Goal: Task Accomplishment & Management: Complete application form

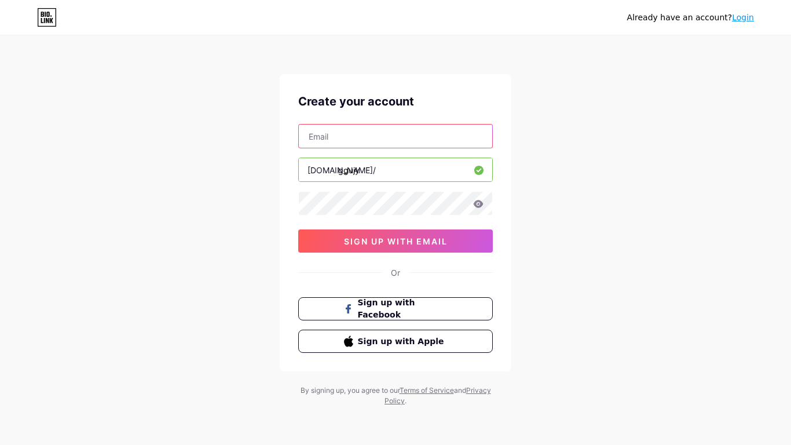
click at [384, 141] on input "text" at bounding box center [395, 135] width 193 height 23
type input "[EMAIL_ADDRESS][DOMAIN_NAME]"
click at [475, 206] on icon at bounding box center [479, 204] width 10 height 8
click at [472, 204] on icon at bounding box center [478, 205] width 12 height 12
click at [482, 206] on icon at bounding box center [478, 204] width 10 height 8
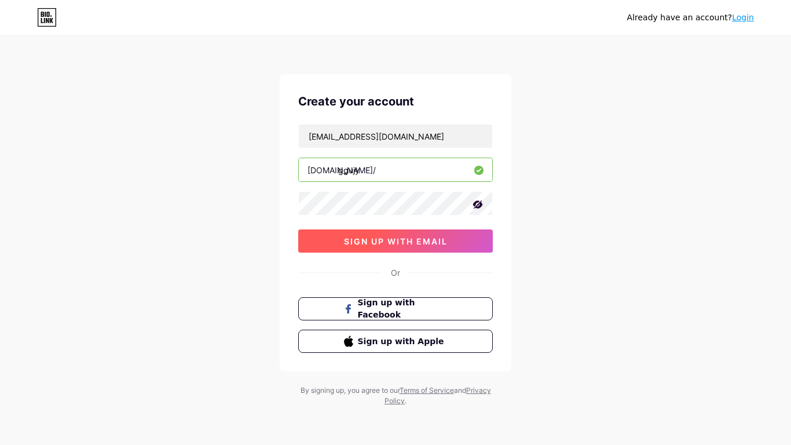
click at [439, 236] on span "sign up with email" at bounding box center [396, 241] width 104 height 10
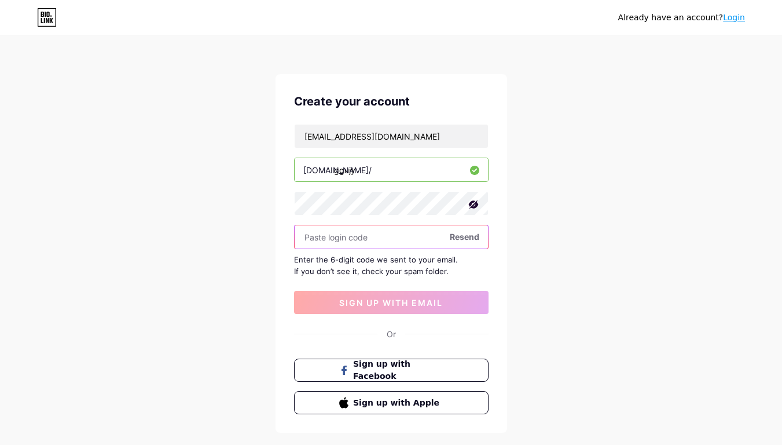
paste input "148346"
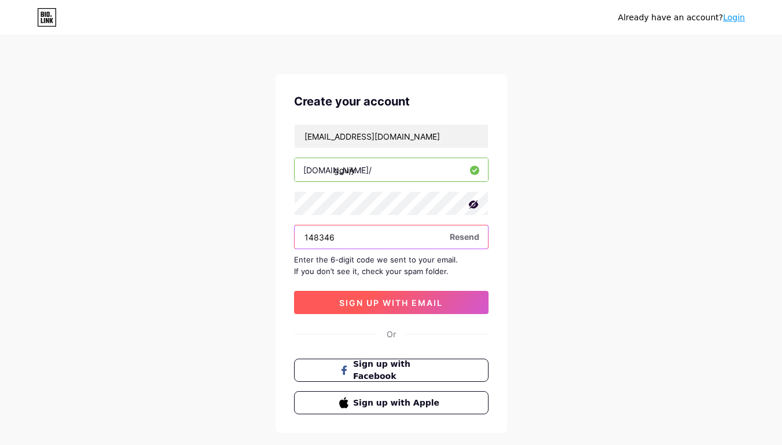
type input "148346"
click at [400, 295] on button "sign up with email" at bounding box center [391, 302] width 195 height 23
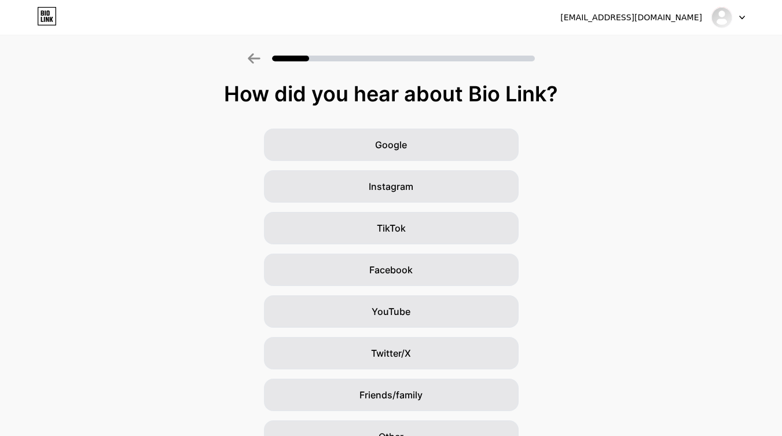
scroll to position [63, 0]
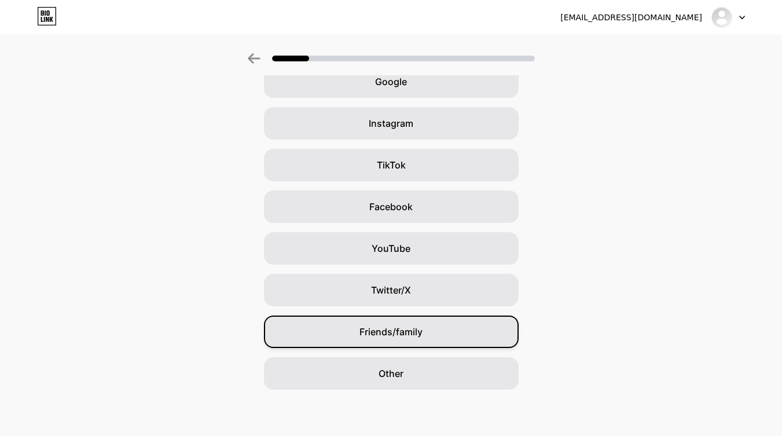
click at [477, 344] on div "Friends/family" at bounding box center [391, 332] width 255 height 32
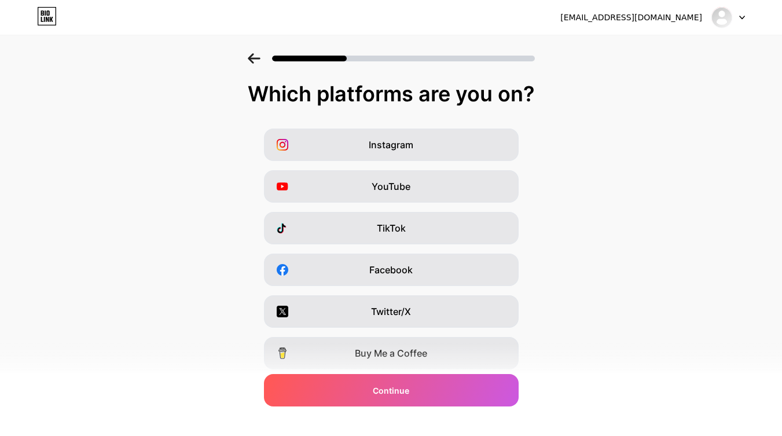
drag, startPoint x: 468, startPoint y: 370, endPoint x: 718, endPoint y: 357, distance: 249.9
click at [718, 357] on div "Instagram YouTube TikTok Facebook Twitter/X Buy Me a Coffee Snapchat I have a w…" at bounding box center [391, 291] width 771 height 324
click at [594, 316] on div "Instagram YouTube TikTok Facebook Twitter/X Buy Me a Coffee Snapchat I have a w…" at bounding box center [391, 291] width 771 height 324
click at [428, 213] on div "TikTok" at bounding box center [391, 228] width 255 height 32
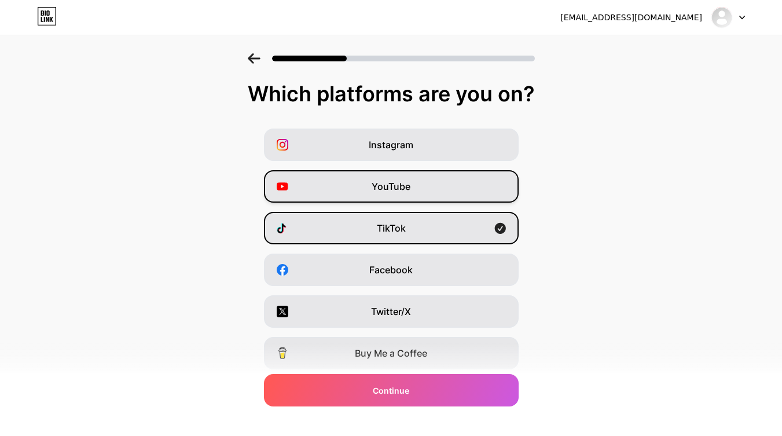
click at [420, 180] on div "YouTube" at bounding box center [391, 186] width 255 height 32
click at [415, 161] on div "Instagram YouTube TikTok Facebook Twitter/X Buy Me a Coffee Snapchat I have a w…" at bounding box center [391, 291] width 771 height 324
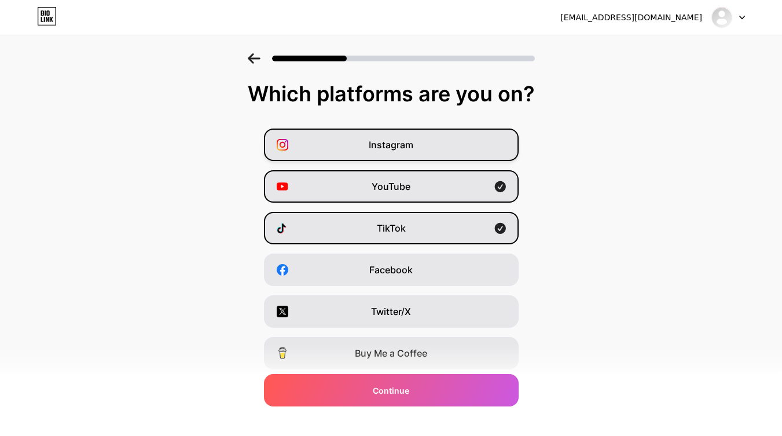
click at [415, 159] on div "Instagram" at bounding box center [391, 145] width 255 height 32
click at [441, 290] on div "Instagram YouTube TikTok Facebook Twitter/X Buy Me a Coffee Snapchat I have a w…" at bounding box center [391, 291] width 771 height 324
click at [435, 277] on div "Facebook" at bounding box center [391, 270] width 255 height 32
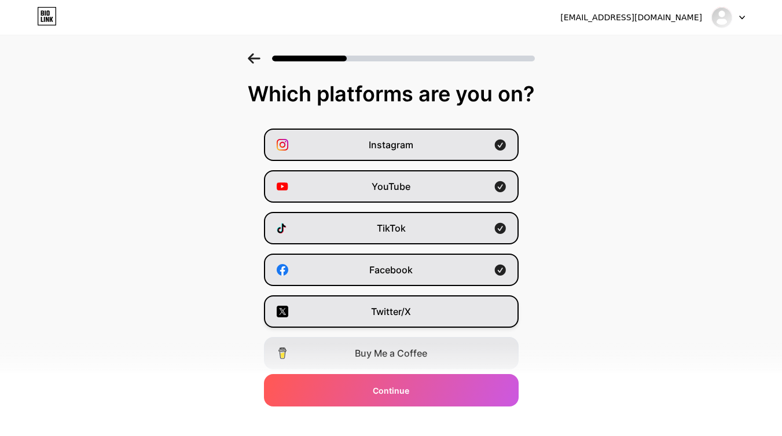
click at [432, 302] on div "Twitter/X" at bounding box center [391, 311] width 255 height 32
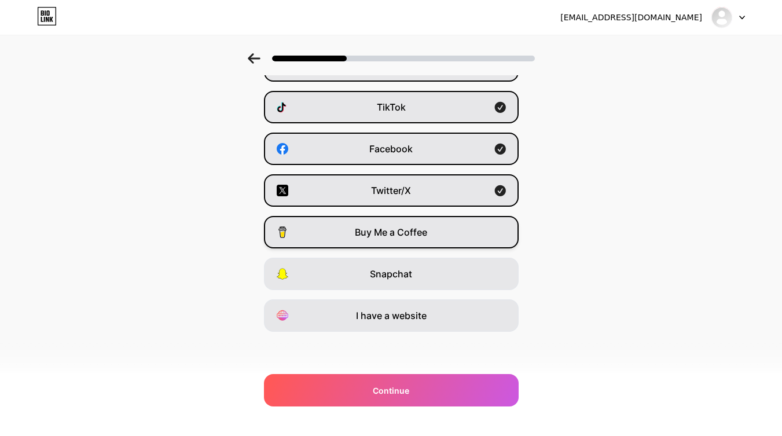
click at [419, 247] on div "Buy Me a Coffee" at bounding box center [391, 232] width 255 height 32
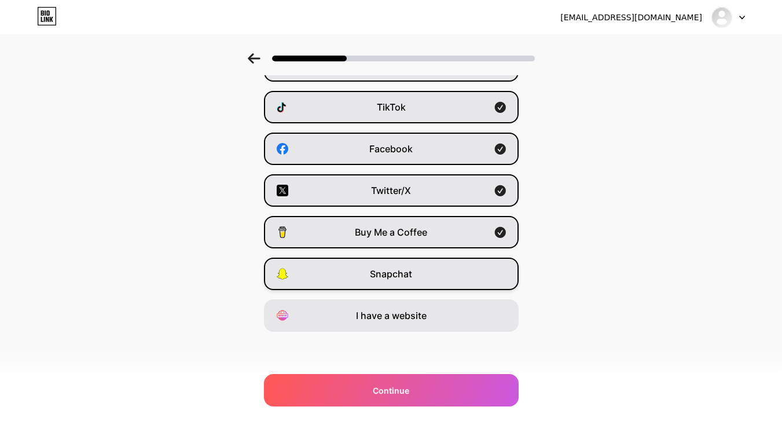
click at [421, 279] on div "Snapchat" at bounding box center [391, 274] width 255 height 32
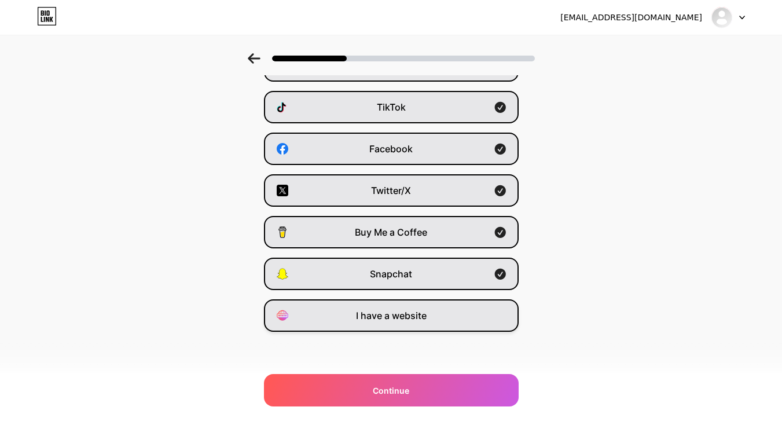
click at [423, 311] on span "I have a website" at bounding box center [391, 316] width 71 height 14
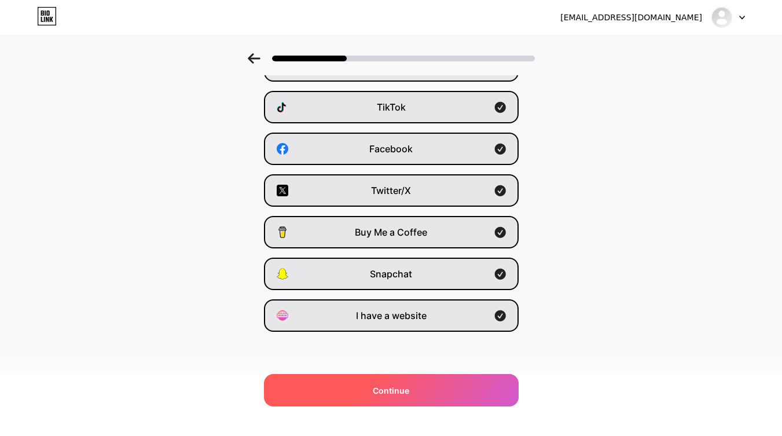
click at [430, 382] on div "Continue" at bounding box center [391, 390] width 255 height 32
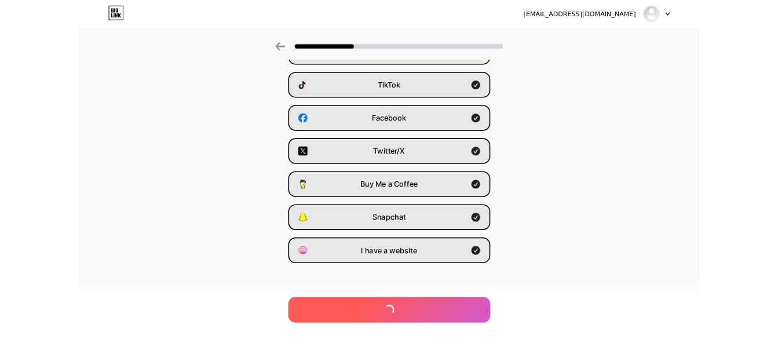
scroll to position [0, 0]
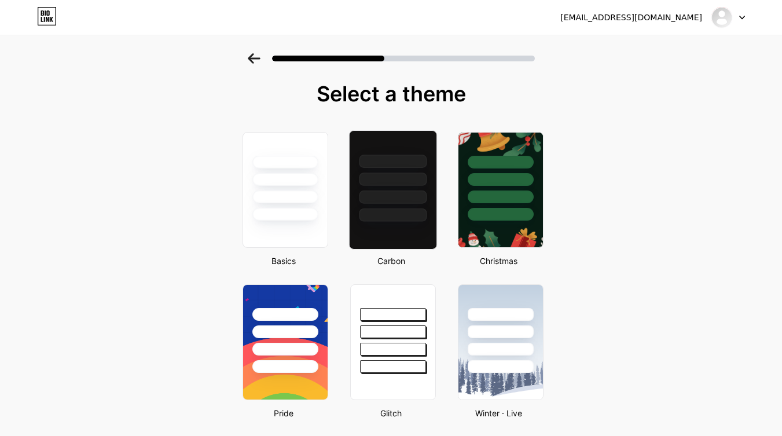
click at [400, 211] on div at bounding box center [393, 214] width 68 height 13
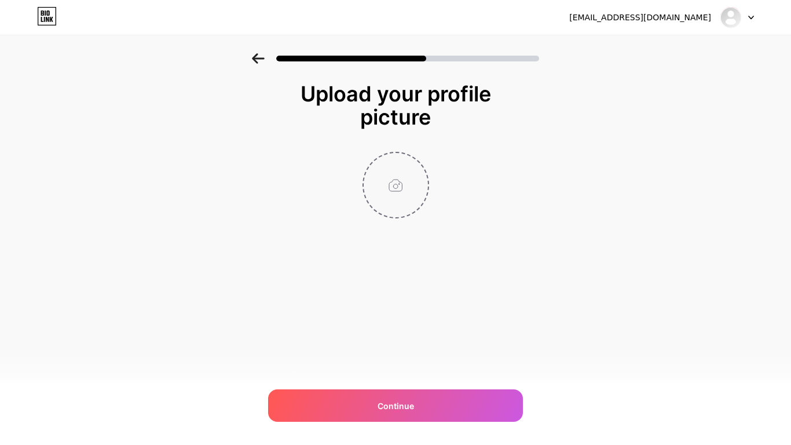
click at [384, 181] on input "file" at bounding box center [396, 185] width 64 height 64
type input "C:\fakepath\id.png"
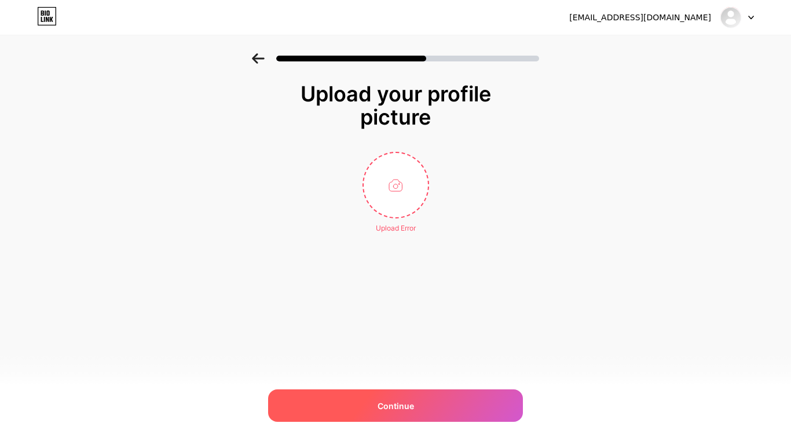
click at [404, 408] on span "Continue" at bounding box center [396, 406] width 36 height 12
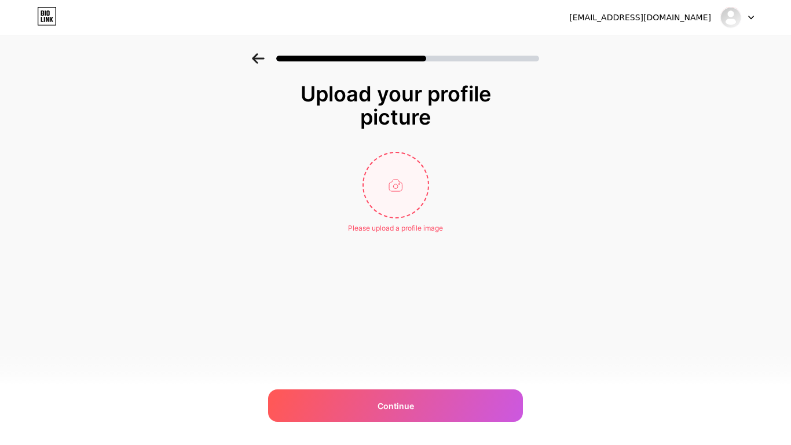
click at [402, 197] on input "file" at bounding box center [396, 185] width 64 height 64
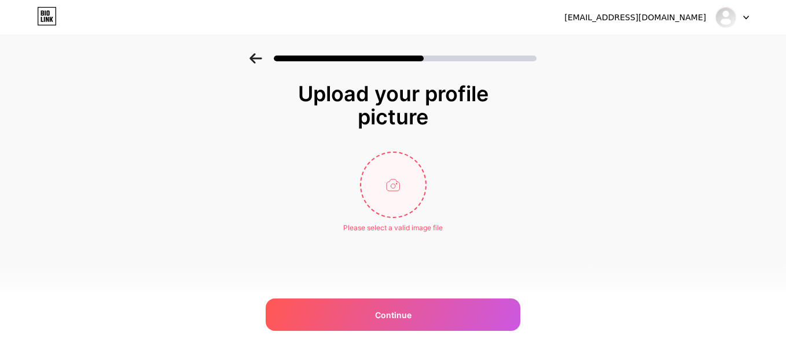
click at [403, 197] on input "file" at bounding box center [393, 185] width 64 height 64
type input "C:\fakepath\download.webp"
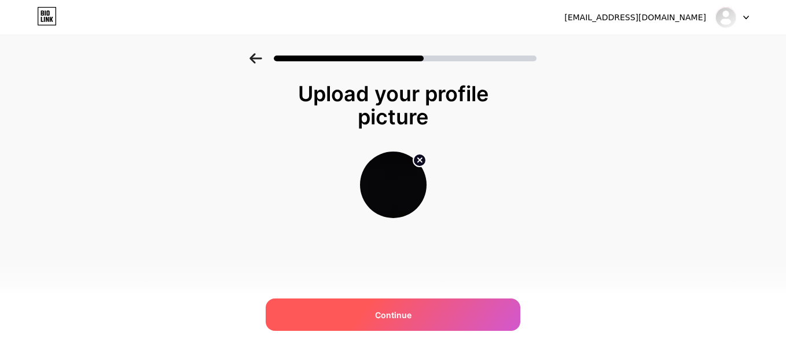
click at [455, 331] on div "Continue" at bounding box center [393, 315] width 255 height 32
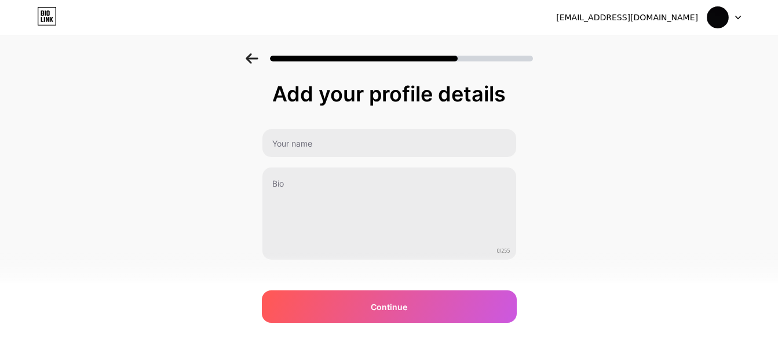
click at [371, 160] on div "0/255" at bounding box center [389, 194] width 255 height 131
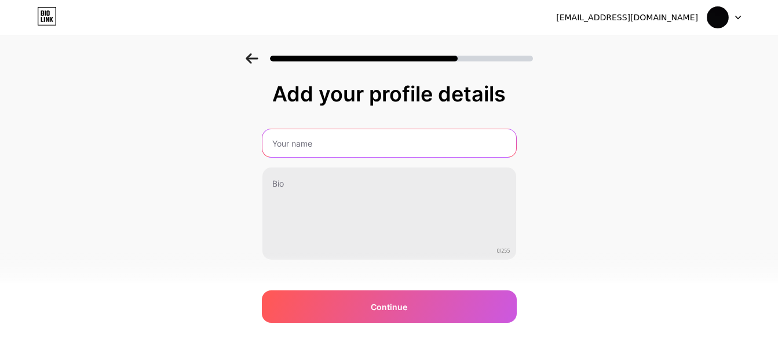
click at [364, 145] on input "text" at bounding box center [389, 143] width 254 height 28
type input "F"
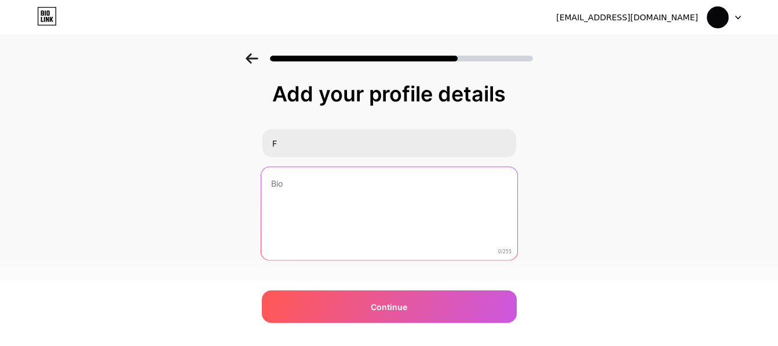
click at [368, 196] on textarea at bounding box center [389, 214] width 256 height 94
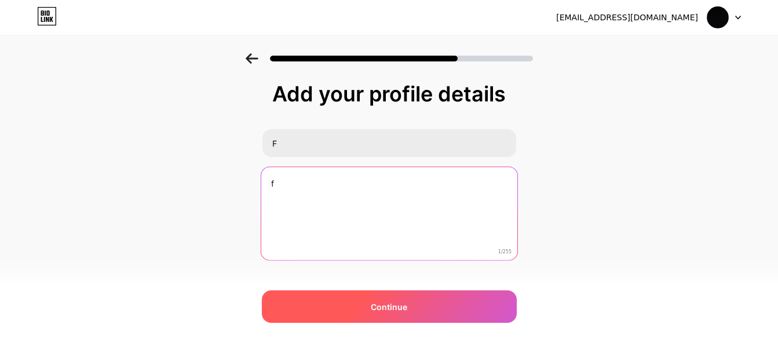
type textarea "f"
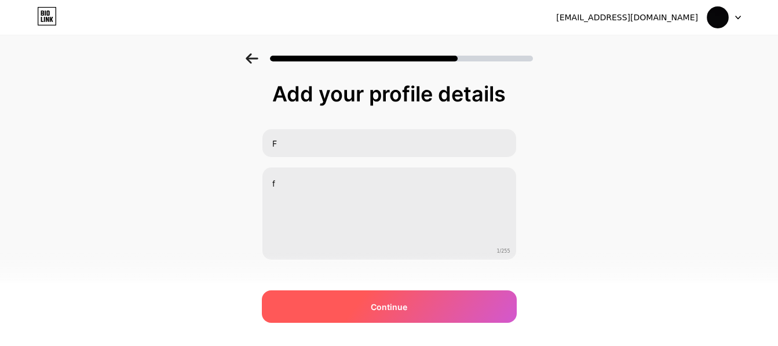
click at [401, 306] on span "Continue" at bounding box center [389, 306] width 36 height 12
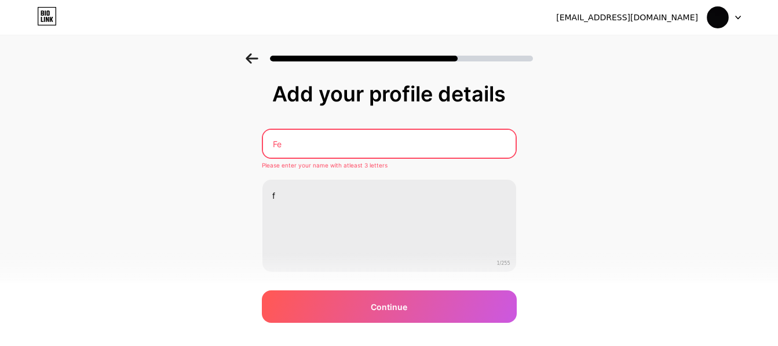
click at [392, 151] on input "Fe" at bounding box center [389, 144] width 252 height 28
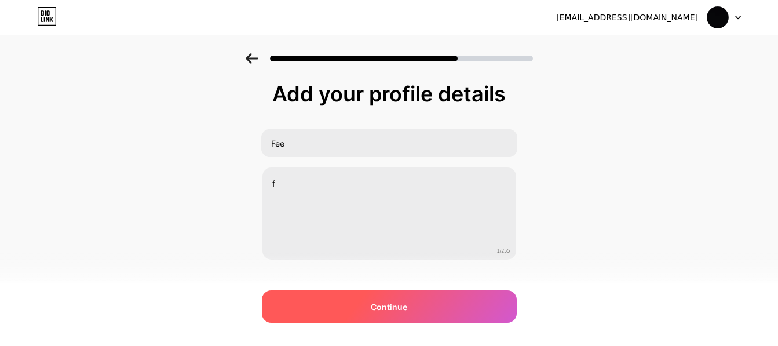
click at [480, 311] on div "Continue" at bounding box center [389, 306] width 255 height 32
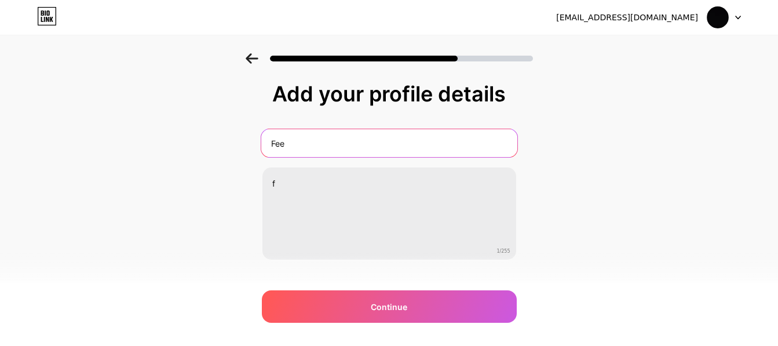
drag, startPoint x: 338, startPoint y: 141, endPoint x: 195, endPoint y: 145, distance: 143.6
click at [195, 145] on div "Add your profile details Fee f 1/255 Continue Error" at bounding box center [389, 185] width 778 height 265
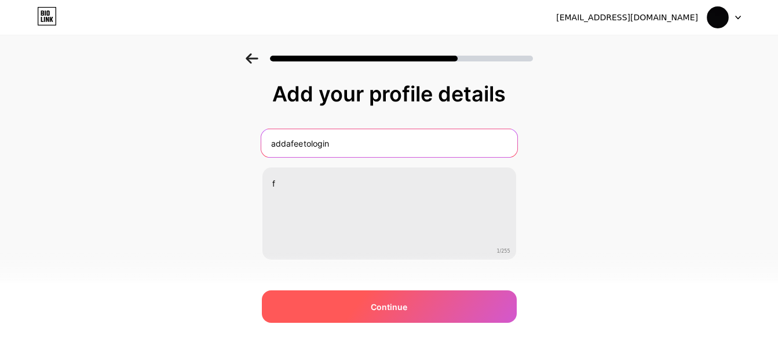
type input "addafeetologin"
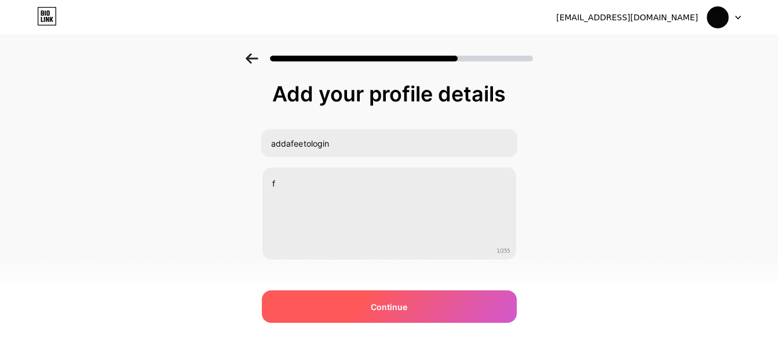
click at [359, 303] on div "Continue" at bounding box center [389, 306] width 255 height 32
click at [359, 303] on div at bounding box center [389, 306] width 255 height 32
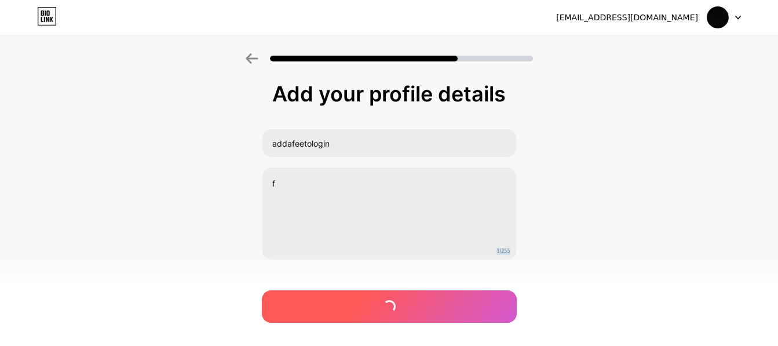
click at [359, 303] on div at bounding box center [389, 306] width 255 height 32
click at [359, 303] on div "Continue" at bounding box center [389, 306] width 255 height 32
click at [359, 303] on div at bounding box center [389, 306] width 255 height 32
click at [359, 303] on div "Continue" at bounding box center [389, 306] width 255 height 32
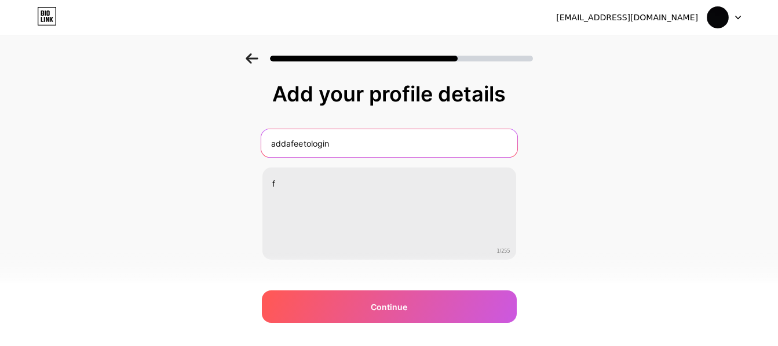
click at [349, 154] on input "addafeetologin" at bounding box center [389, 143] width 256 height 28
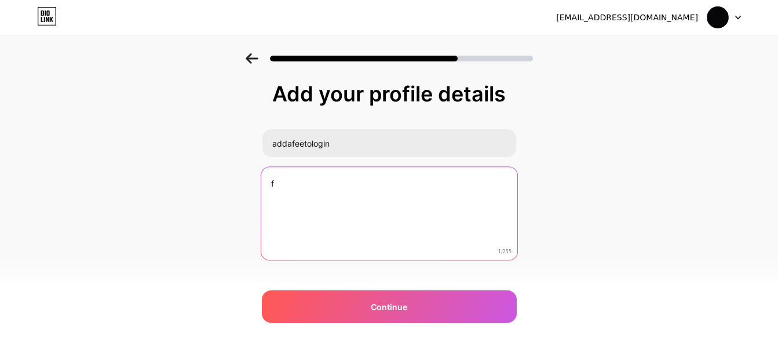
drag, startPoint x: 184, startPoint y: 258, endPoint x: 108, endPoint y: 269, distance: 77.2
click at [108, 269] on div "Add your profile details addafeetologin f 1/255 Continue Error" at bounding box center [389, 185] width 778 height 265
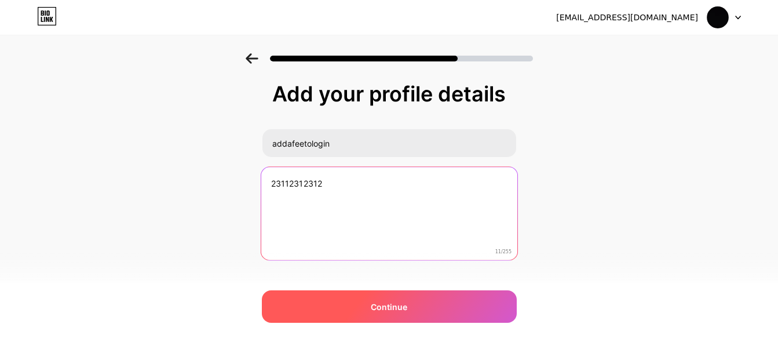
type textarea "23112312312"
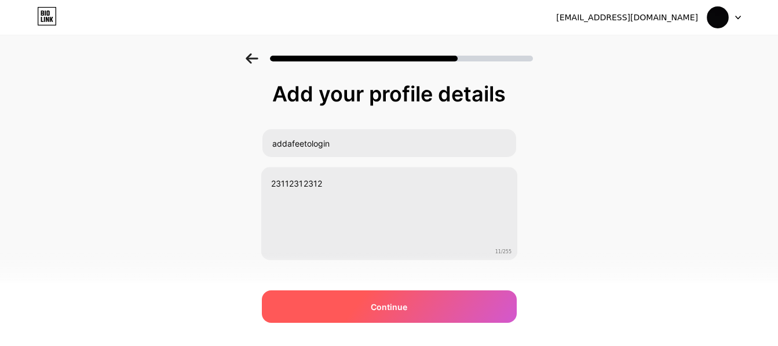
click at [368, 292] on div "Continue" at bounding box center [389, 306] width 255 height 32
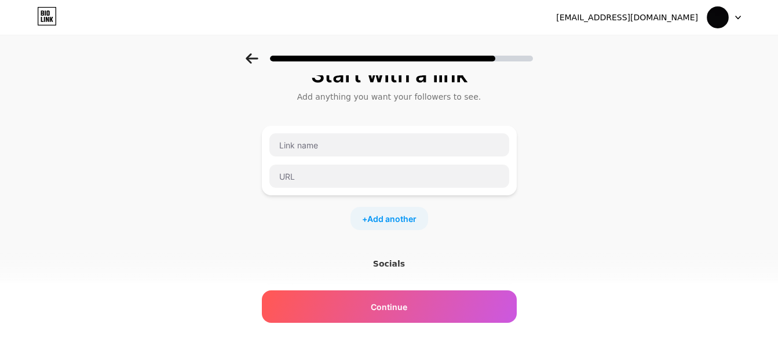
scroll to position [20, 0]
click at [363, 141] on input "text" at bounding box center [389, 144] width 240 height 23
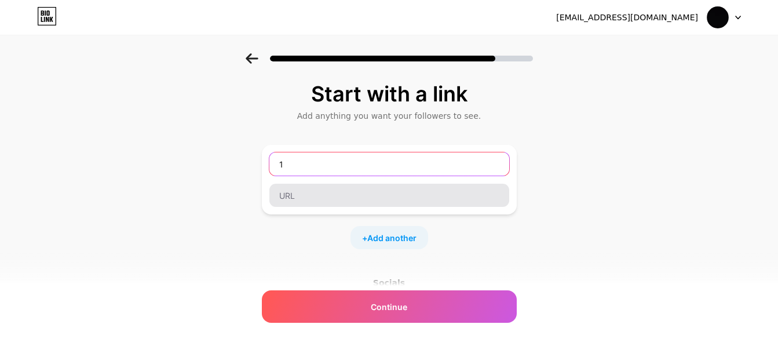
type input "1"
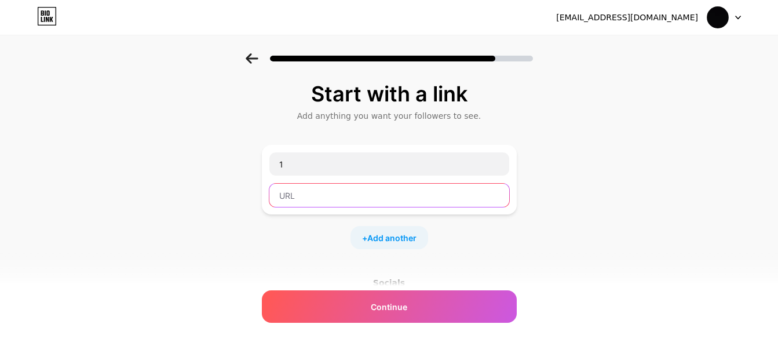
click at [371, 206] on input "text" at bounding box center [389, 195] width 240 height 23
click at [383, 234] on span "Add another" at bounding box center [391, 238] width 49 height 12
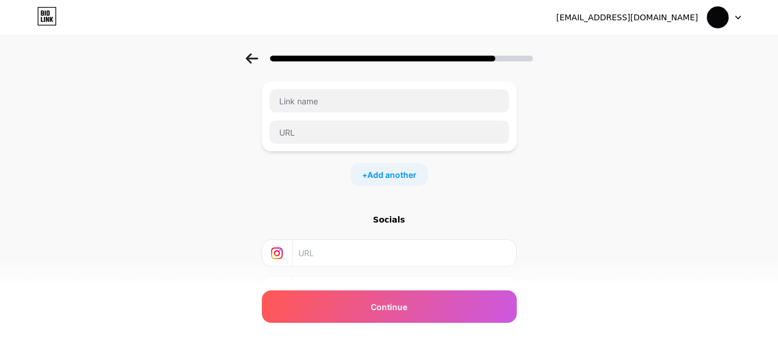
scroll to position [145, 0]
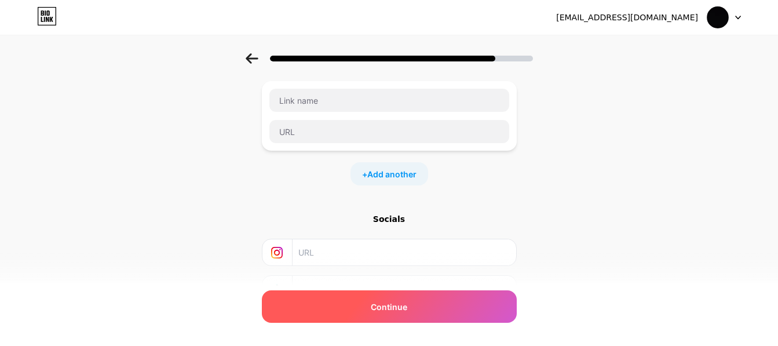
click at [386, 304] on span "Continue" at bounding box center [389, 306] width 36 height 12
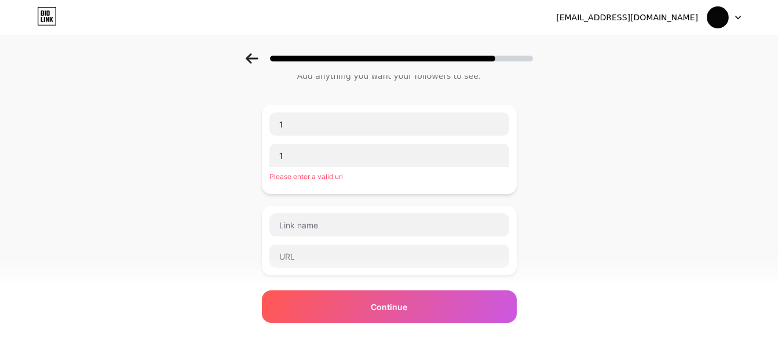
scroll to position [39, 0]
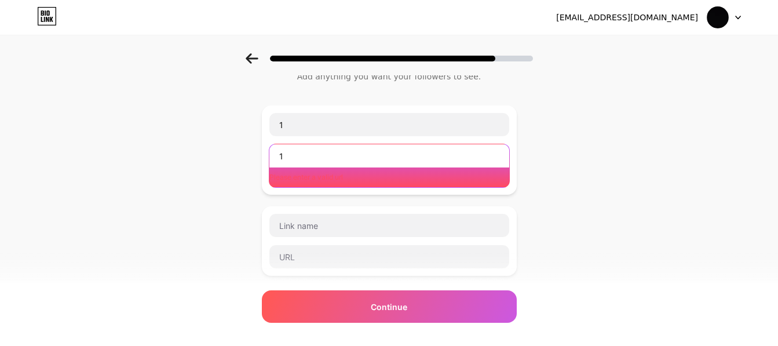
drag, startPoint x: 346, startPoint y: 164, endPoint x: 166, endPoint y: 184, distance: 180.5
click at [166, 184] on div "Start with a link Add anything you want your followers to see. 1 1 Please enter…" at bounding box center [389, 268] width 778 height 508
type input "="
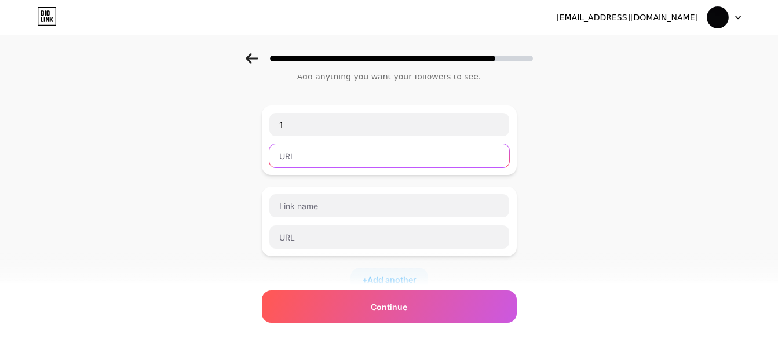
paste input "[URL][DOMAIN_NAME]"
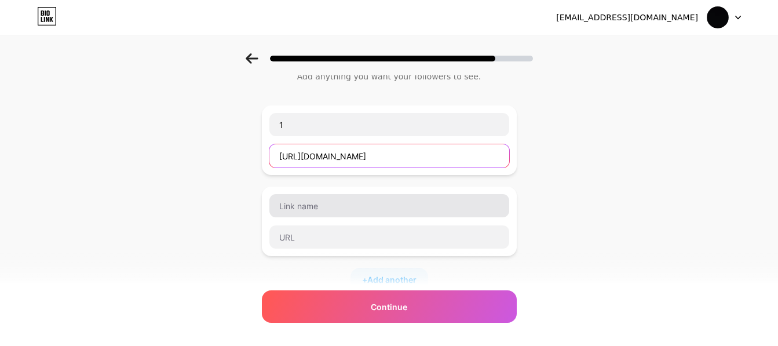
type input "[URL][DOMAIN_NAME]"
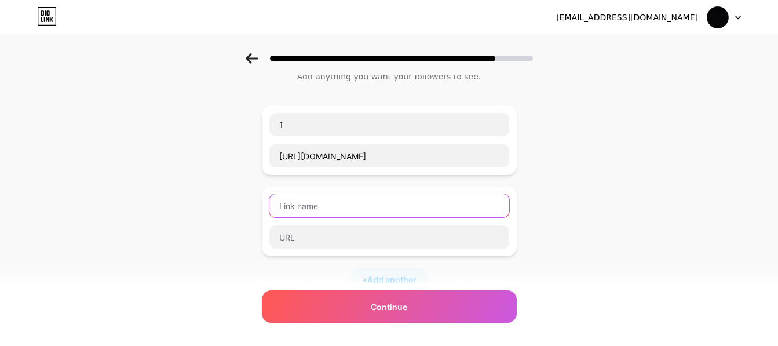
click at [382, 214] on input "text" at bounding box center [389, 205] width 240 height 23
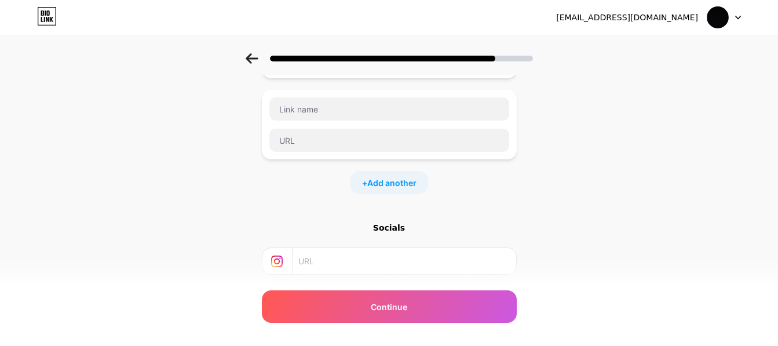
click at [455, 201] on div "Start with a link Add anything you want your followers to see. 1 [URL][DOMAIN_N…" at bounding box center [389, 146] width 255 height 401
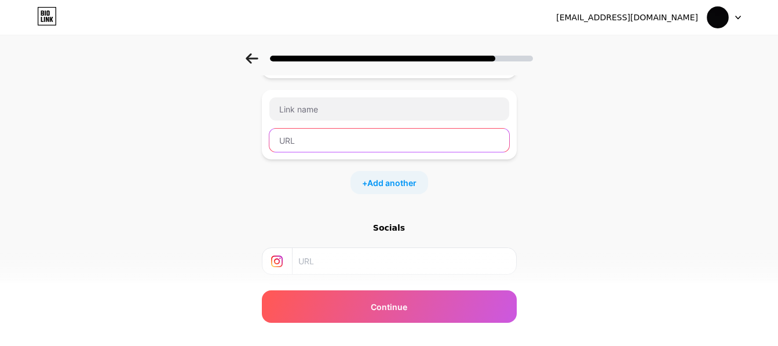
click at [372, 129] on input "text" at bounding box center [389, 140] width 240 height 23
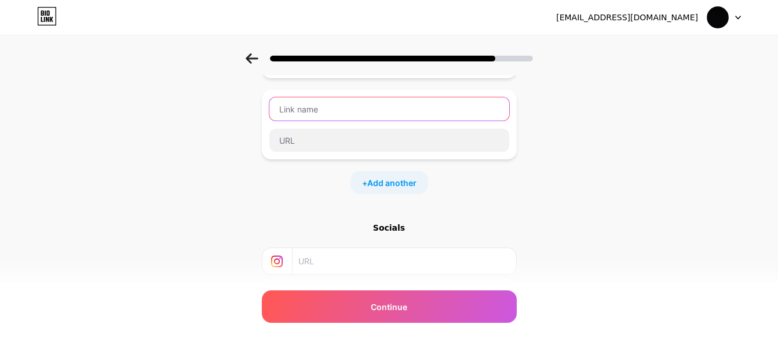
click at [367, 115] on input "text" at bounding box center [389, 108] width 240 height 23
paste input "[URL][DOMAIN_NAME]"
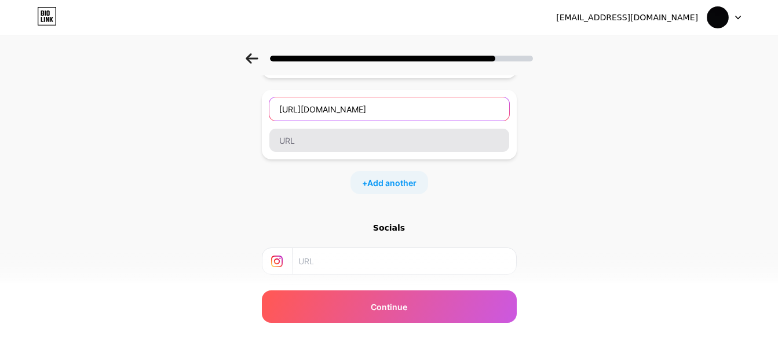
type input "[URL][DOMAIN_NAME]"
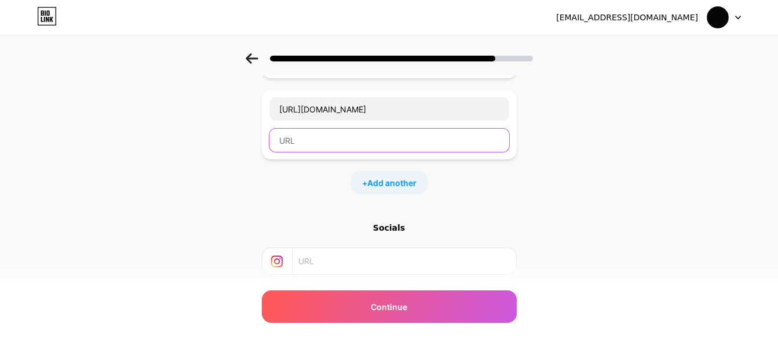
click at [373, 149] on input "text" at bounding box center [389, 140] width 240 height 23
paste input "[URL][DOMAIN_NAME]"
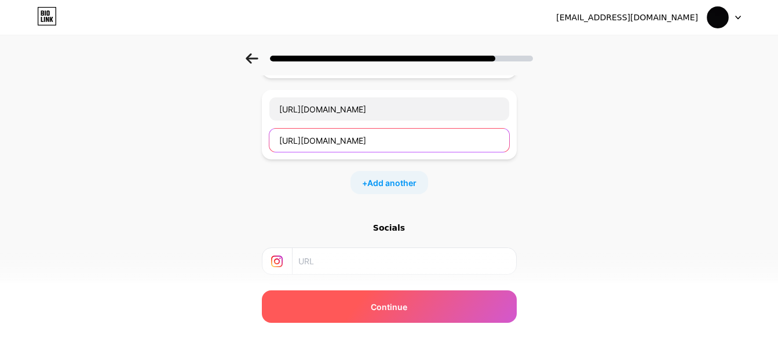
type input "[URL][DOMAIN_NAME]"
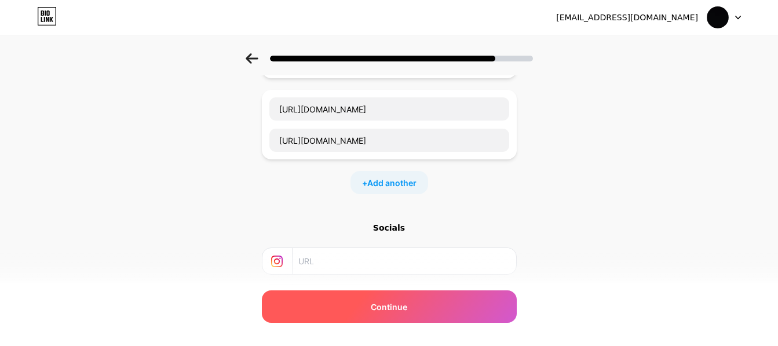
click at [435, 305] on div "Continue" at bounding box center [389, 306] width 255 height 32
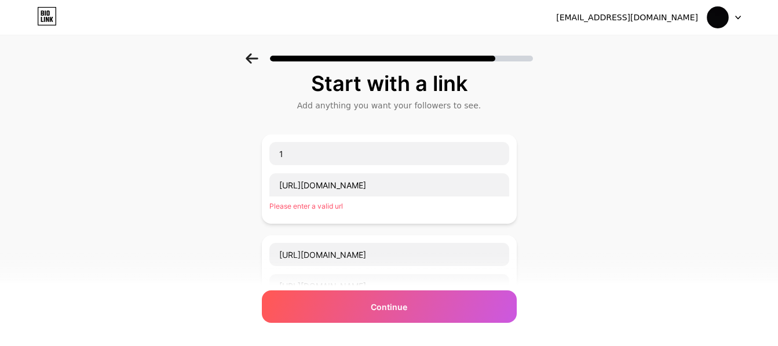
scroll to position [0, 0]
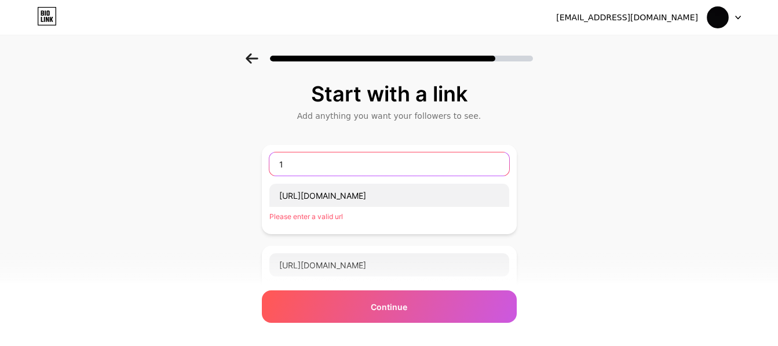
drag, startPoint x: 385, startPoint y: 172, endPoint x: 56, endPoint y: 224, distance: 333.5
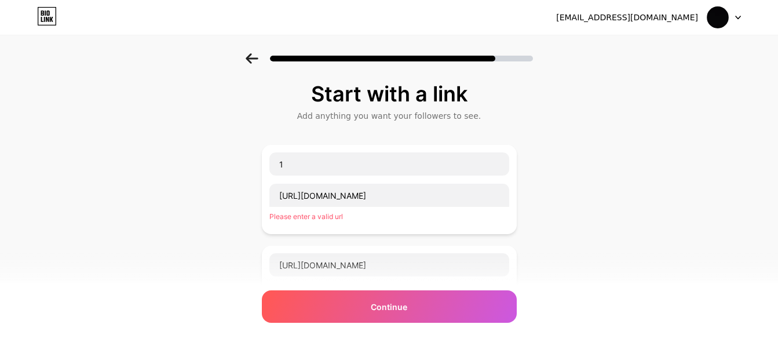
drag, startPoint x: 56, startPoint y: 224, endPoint x: 363, endPoint y: 177, distance: 311.0
click at [363, 177] on div "1 [URL][DOMAIN_NAME] Please enter a valid url" at bounding box center [389, 189] width 241 height 75
